Goal: Find specific page/section: Find specific page/section

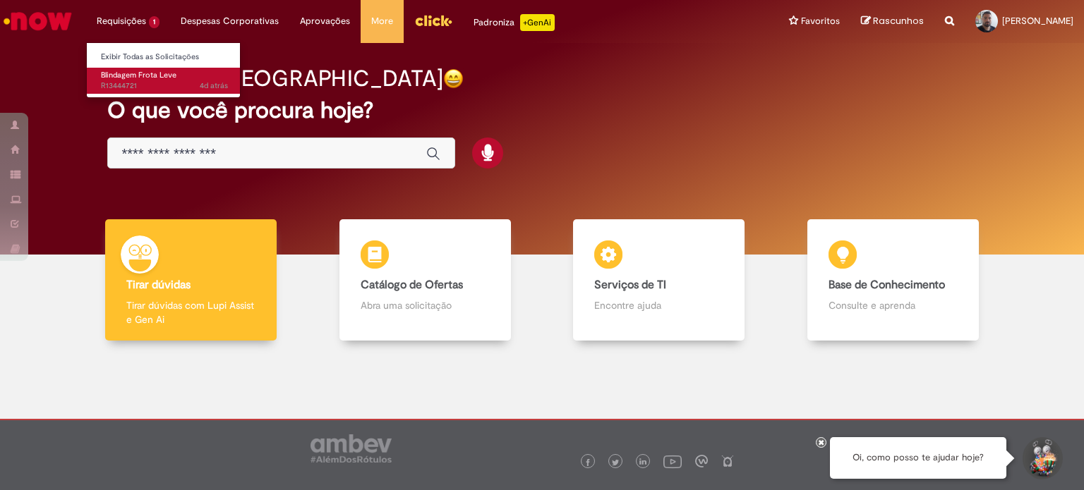
click at [135, 70] on span "Blindagem Frota Leve" at bounding box center [138, 75] width 75 height 11
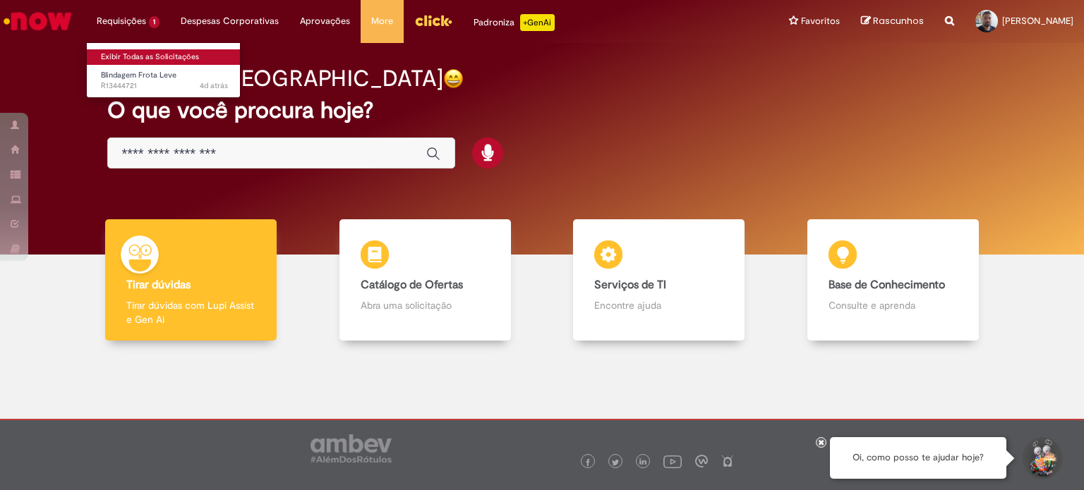
click at [143, 53] on link "Exibir Todas as Solicitações" at bounding box center [164, 57] width 155 height 16
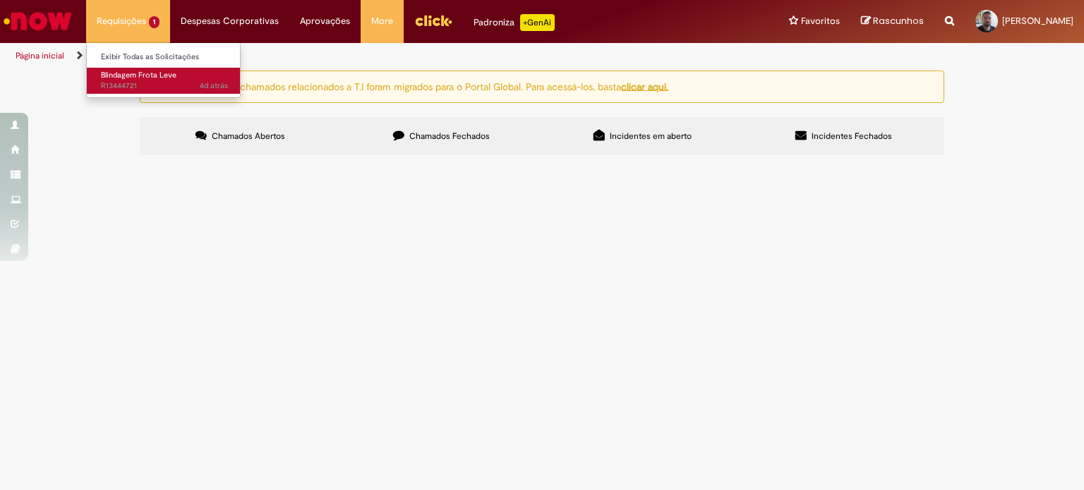
click at [159, 73] on span "Blindagem Frota Leve" at bounding box center [138, 75] width 75 height 11
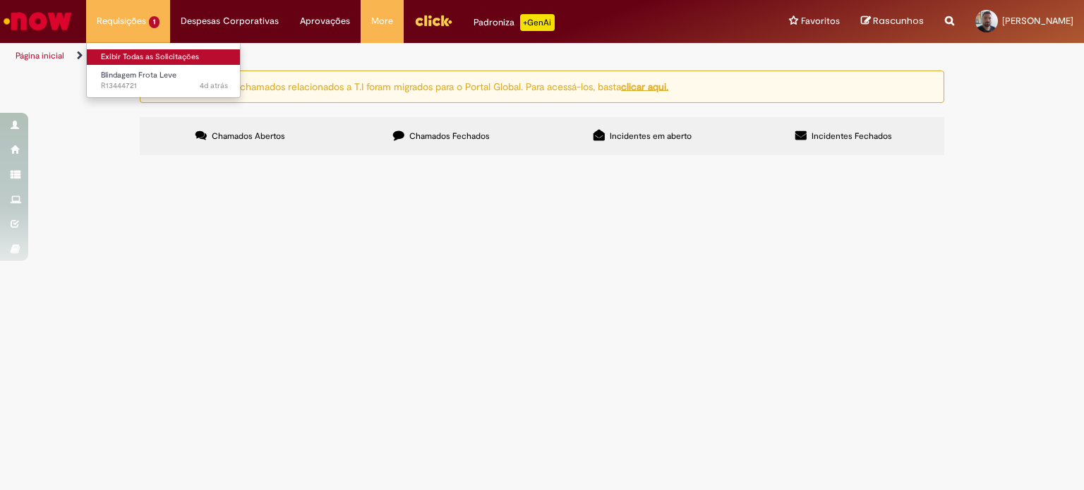
click at [158, 58] on link "Exibir Todas as Solicitações" at bounding box center [164, 57] width 155 height 16
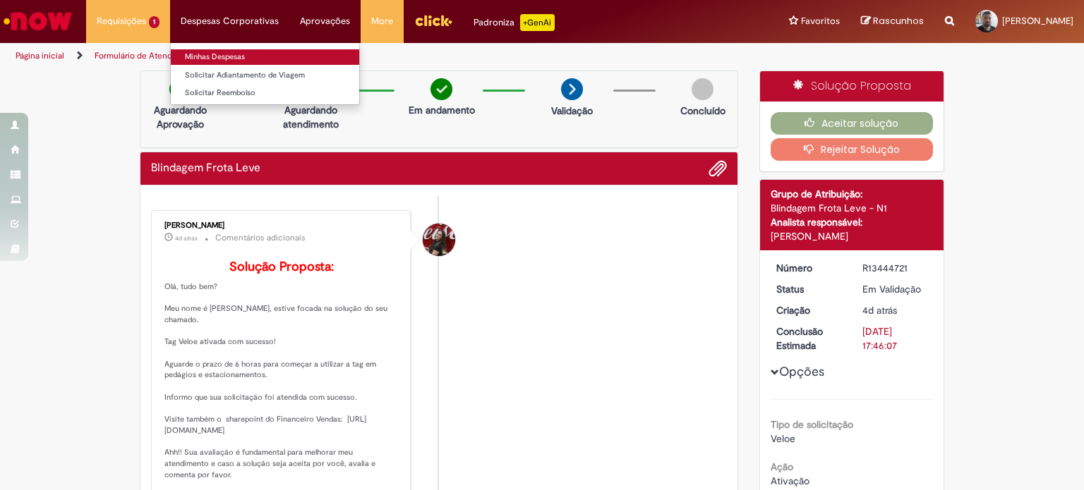
click at [254, 59] on link "Minhas Despesas" at bounding box center [265, 57] width 188 height 16
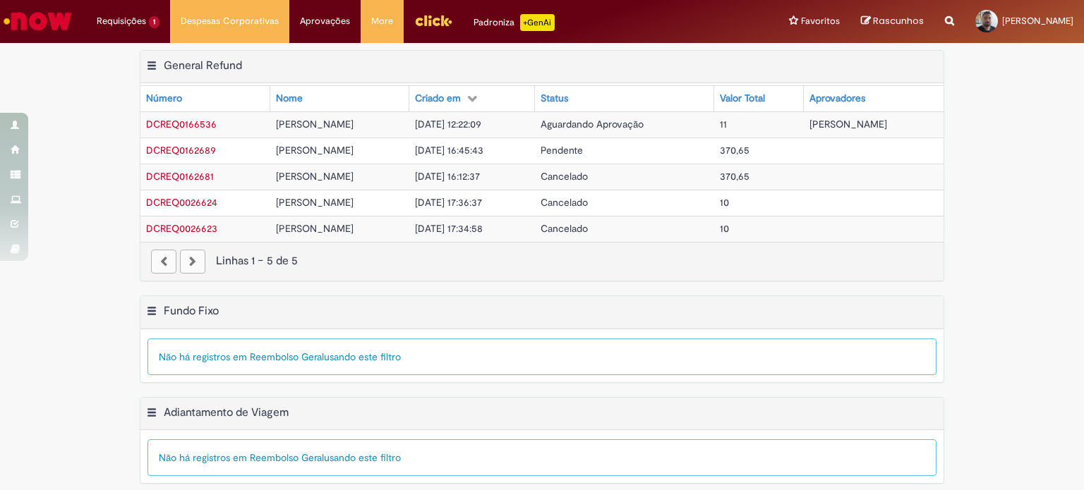
click at [420, 16] on img "Menu Cabeçalho" at bounding box center [433, 20] width 38 height 21
